Goal: Register for event/course

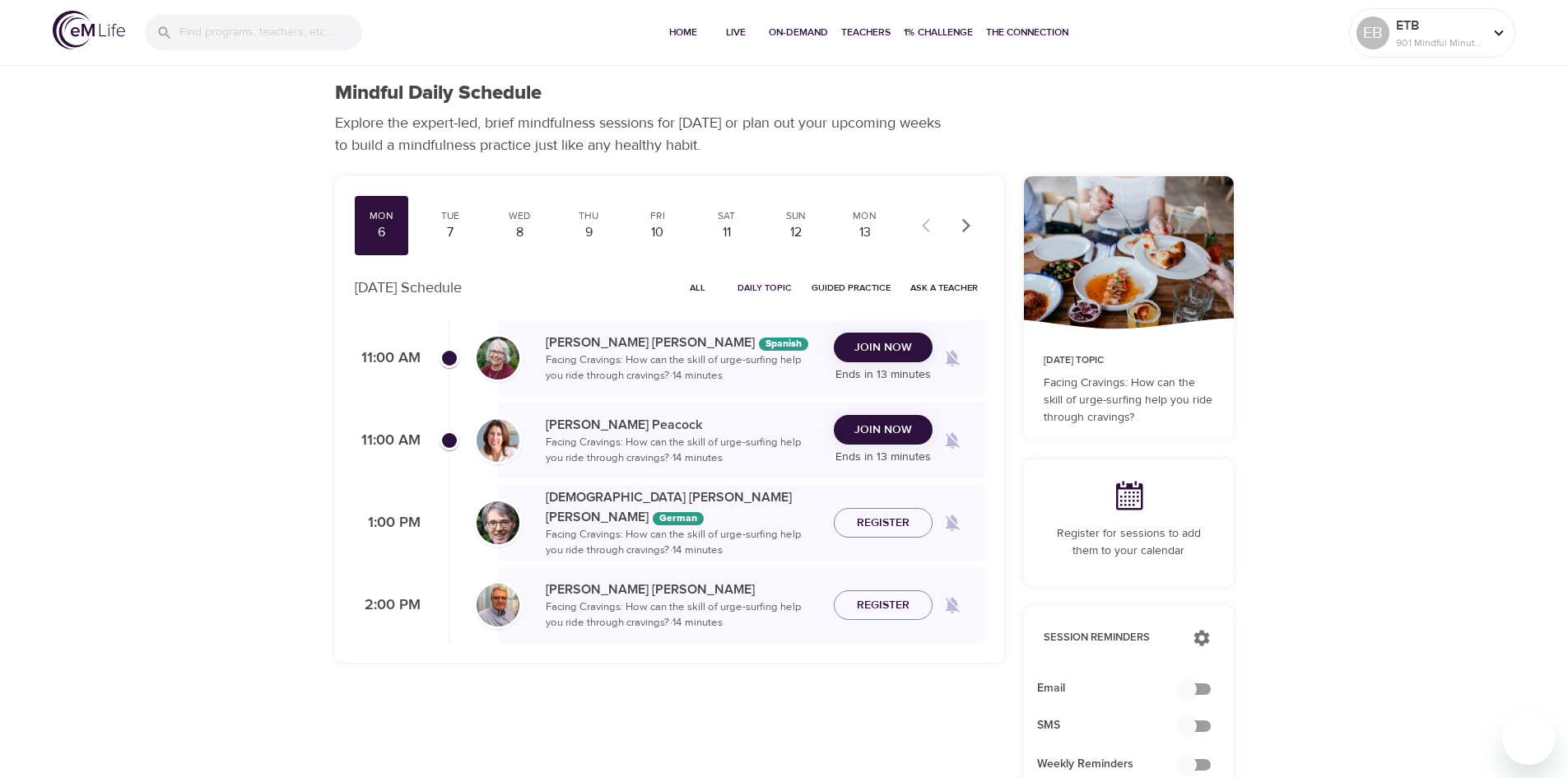
click at [883, 431] on span "Join Now" at bounding box center [883, 430] width 57 height 20
